Goal: Transaction & Acquisition: Purchase product/service

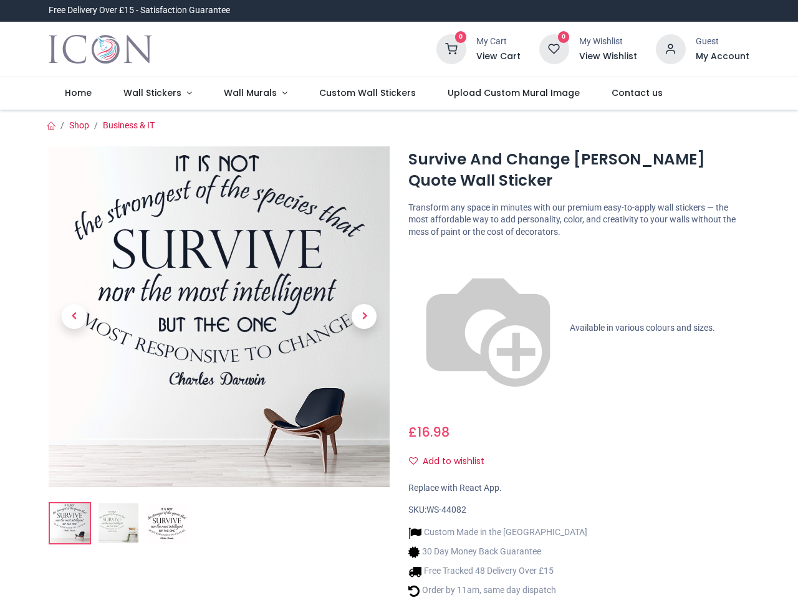
click at [399, 299] on div "Survive And Change [PERSON_NAME] Quote Wall Sticker [URL][DOMAIN_NAME][PERSON_N…" at bounding box center [579, 400] width 360 height 509
click at [501, 57] on h6 "View Cart" at bounding box center [498, 56] width 44 height 12
click at [671, 48] on icon at bounding box center [671, 49] width 30 height 30
click at [722, 57] on h6 "My Account" at bounding box center [723, 56] width 54 height 12
click at [155, 94] on span "Wall Stickers" at bounding box center [152, 93] width 58 height 12
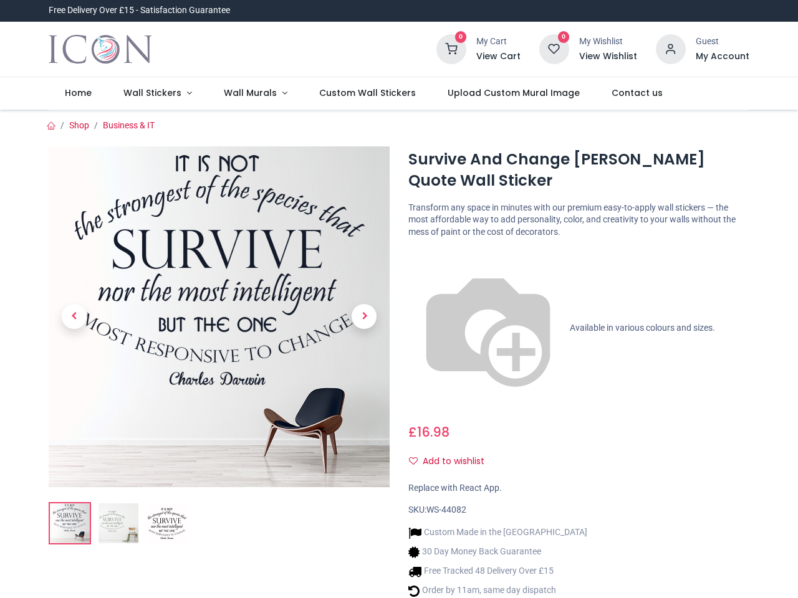
click at [250, 94] on span "Wall Murals" at bounding box center [250, 93] width 53 height 12
click at [451, 451] on button "Add to wishlist" at bounding box center [451, 461] width 87 height 21
